Goal: Task Accomplishment & Management: Manage account settings

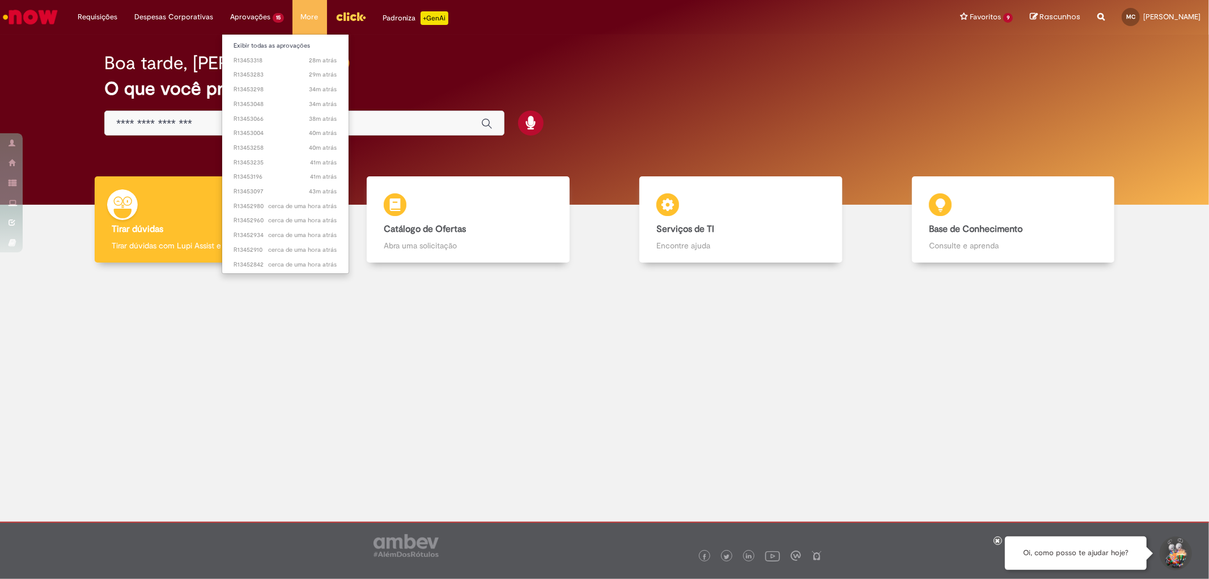
click at [126, 18] on li "Aprovações 15 Exibir todas as aprovações 28m atrás 28 minutos atrás R13453318 2…" at bounding box center [97, 17] width 57 height 34
click at [265, 38] on li "Exibir todas as aprovações" at bounding box center [285, 44] width 126 height 15
click at [269, 46] on link "Exibir todas as aprovações" at bounding box center [285, 46] width 126 height 12
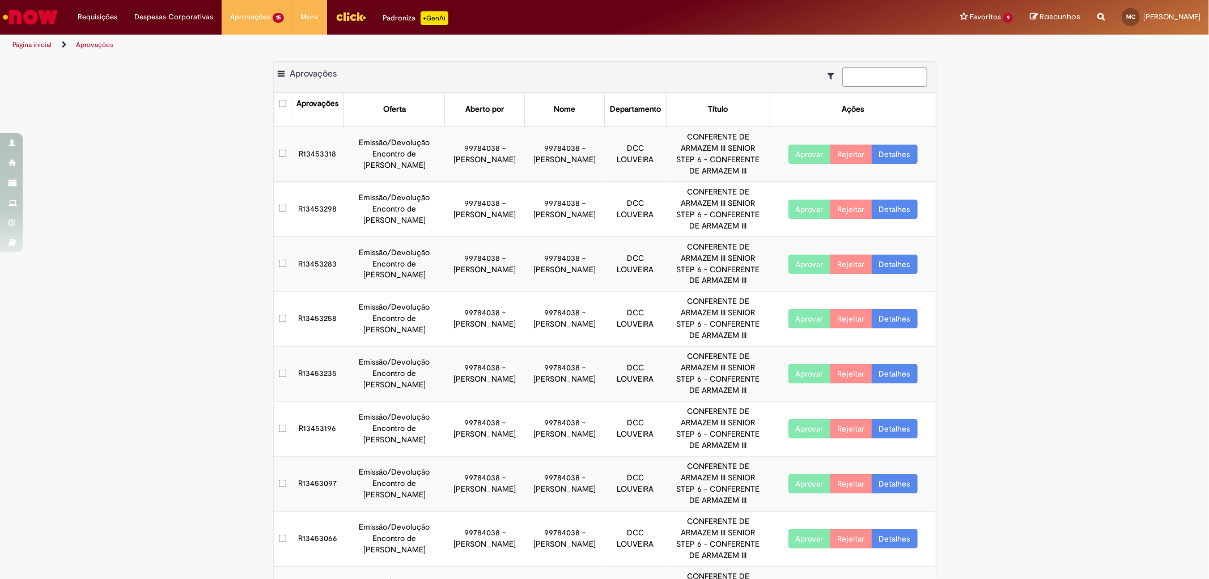
click at [797, 153] on button "Aprovar" at bounding box center [809, 153] width 42 height 19
click at [796, 206] on button "Aprovar" at bounding box center [809, 208] width 42 height 19
click at [796, 260] on button "Aprovar" at bounding box center [809, 263] width 42 height 19
click at [799, 320] on button "Aprovar" at bounding box center [809, 318] width 42 height 19
click at [799, 371] on button "Aprovar" at bounding box center [809, 373] width 42 height 19
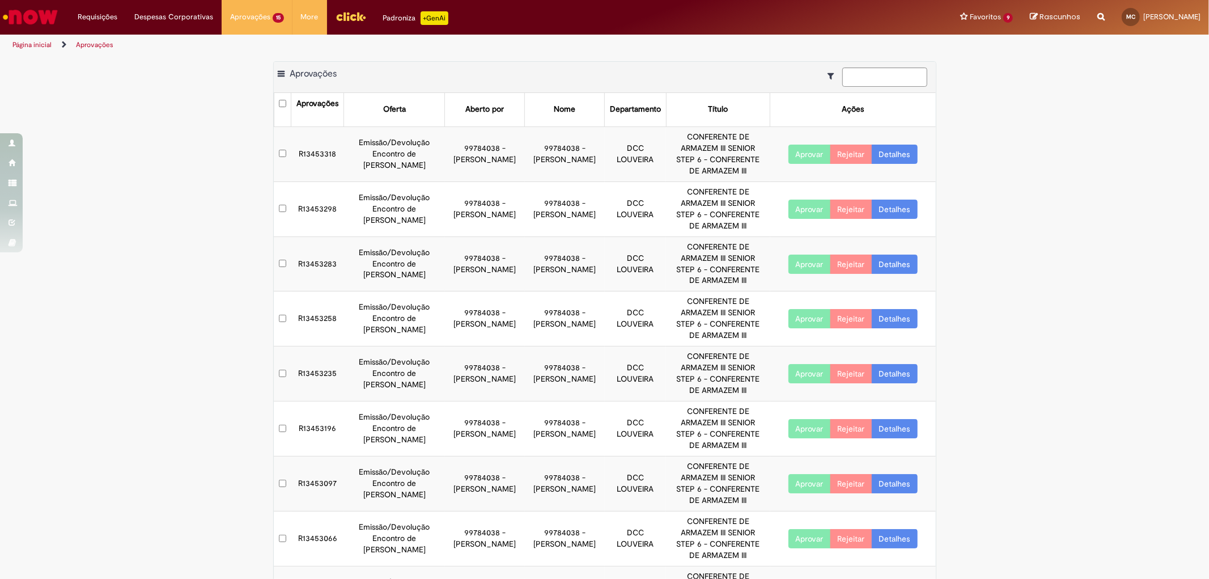
click at [797, 433] on button "Aprovar" at bounding box center [809, 428] width 42 height 19
click at [803, 493] on button "Aprovar" at bounding box center [809, 483] width 42 height 19
click at [799, 543] on button "Aprovar" at bounding box center [809, 538] width 42 height 19
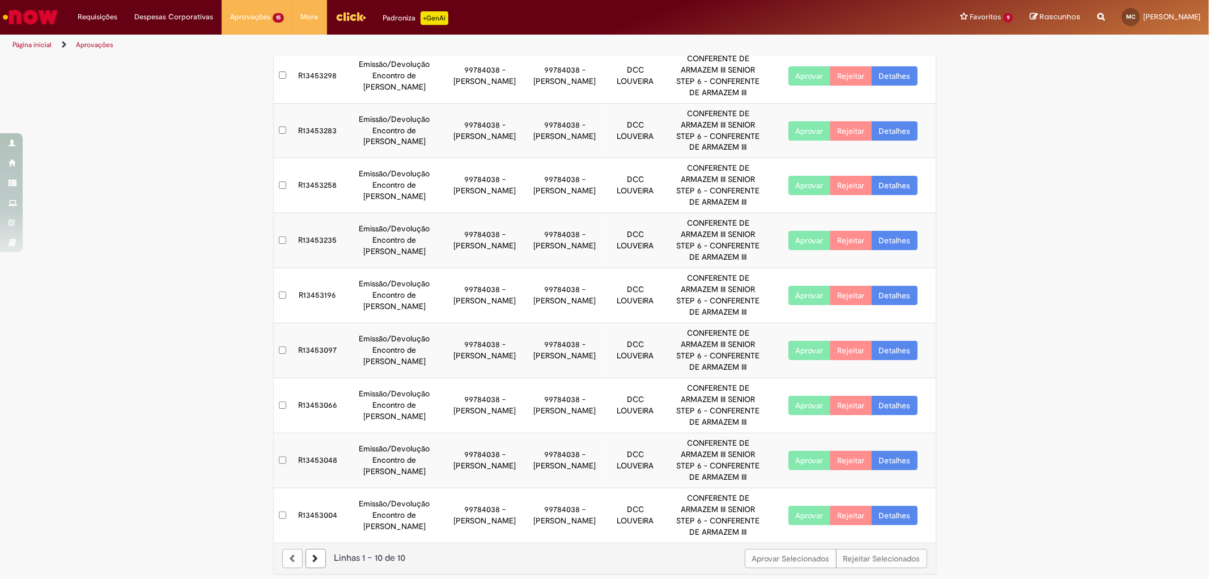
scroll to position [141, 0]
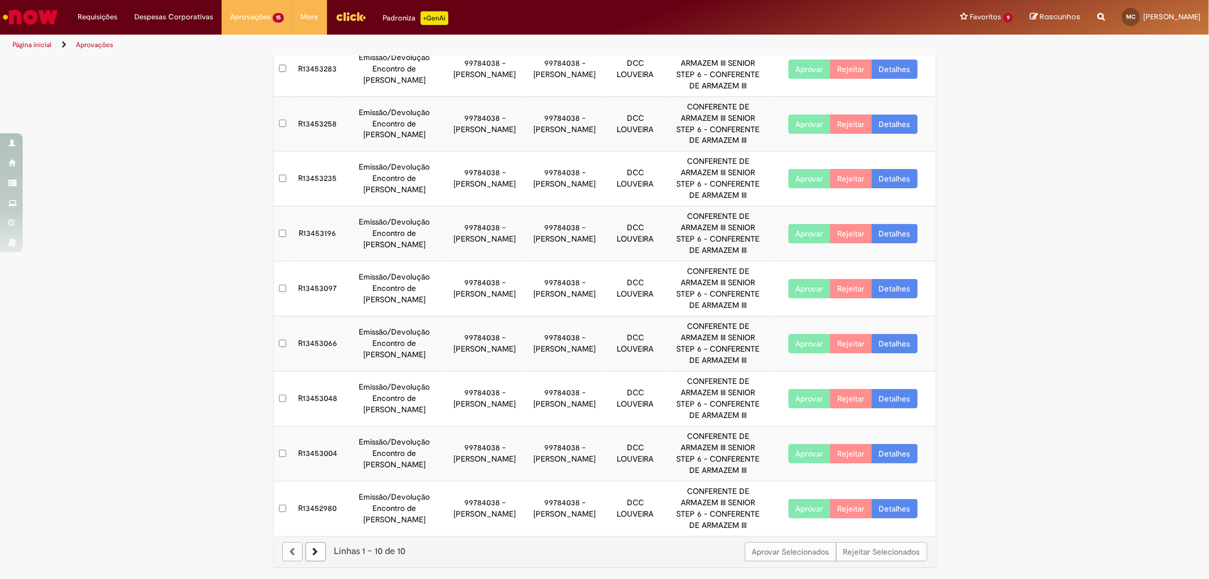
click at [795, 449] on button "Aprovar" at bounding box center [809, 453] width 42 height 19
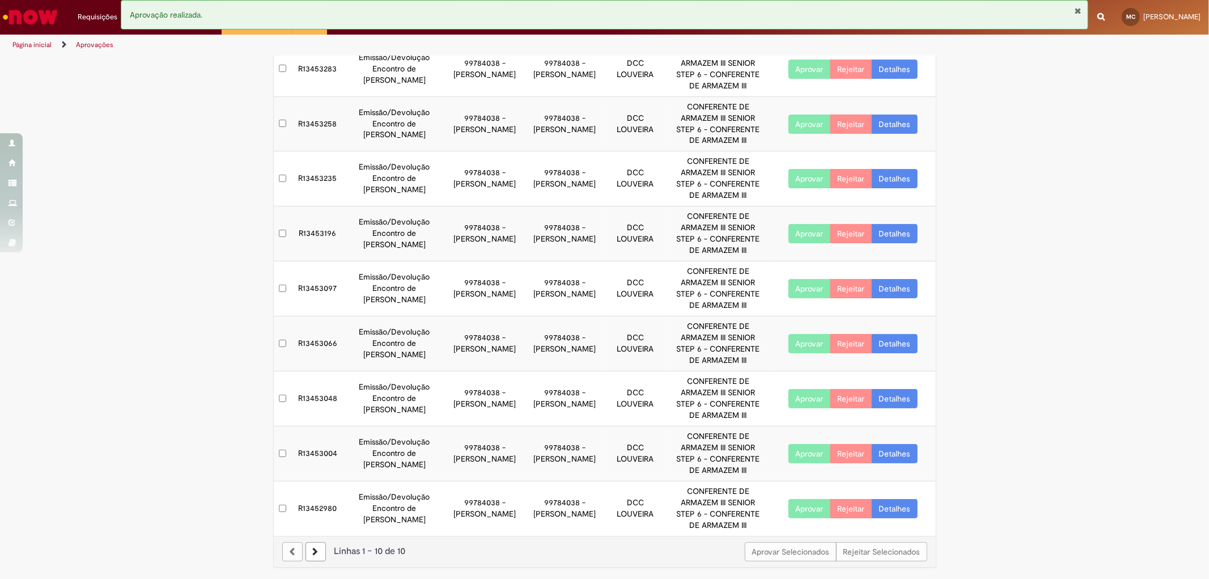
click at [802, 503] on button "Aprovar" at bounding box center [809, 508] width 42 height 19
click at [807, 399] on button "Aprovar" at bounding box center [809, 398] width 42 height 19
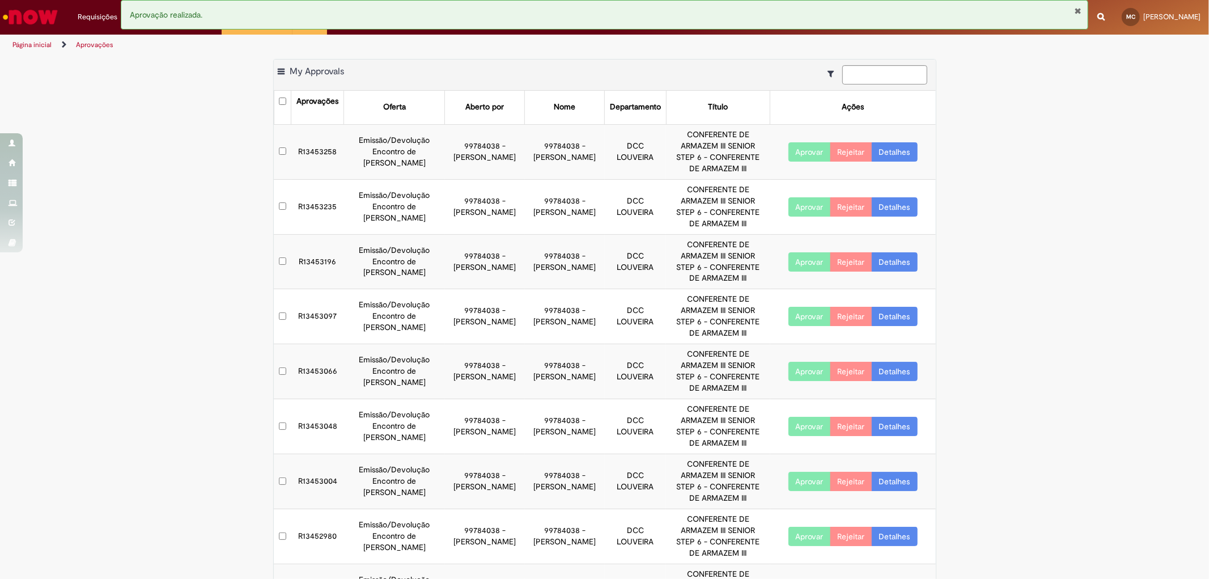
scroll to position [0, 0]
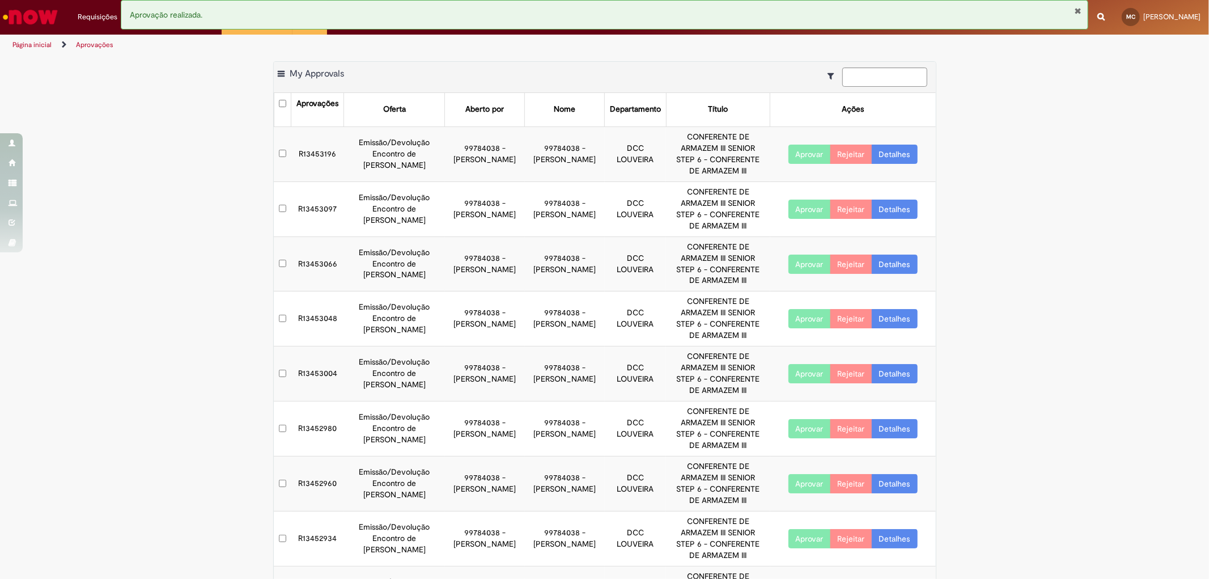
click at [797, 150] on button "Aprovar" at bounding box center [809, 153] width 42 height 19
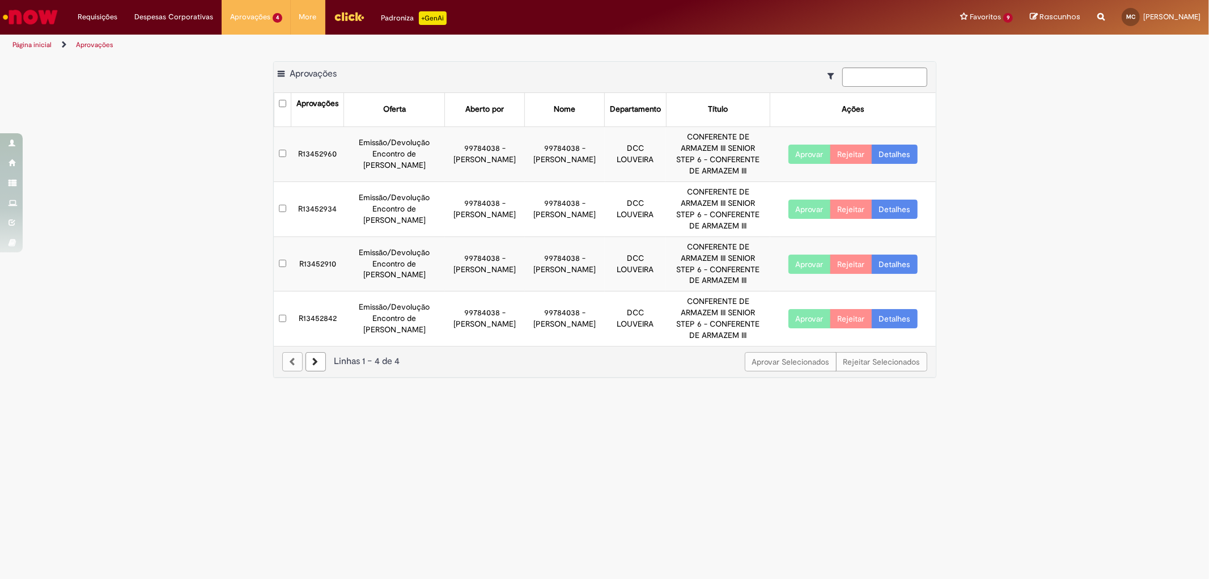
click at [803, 155] on button "Aprovar" at bounding box center [809, 153] width 42 height 19
click at [809, 206] on button "Aprovar" at bounding box center [809, 208] width 42 height 19
click at [801, 265] on button "Aprovar" at bounding box center [809, 263] width 42 height 19
click at [805, 316] on button "Aprovar" at bounding box center [809, 318] width 42 height 19
